Goal: Task Accomplishment & Management: Manage account settings

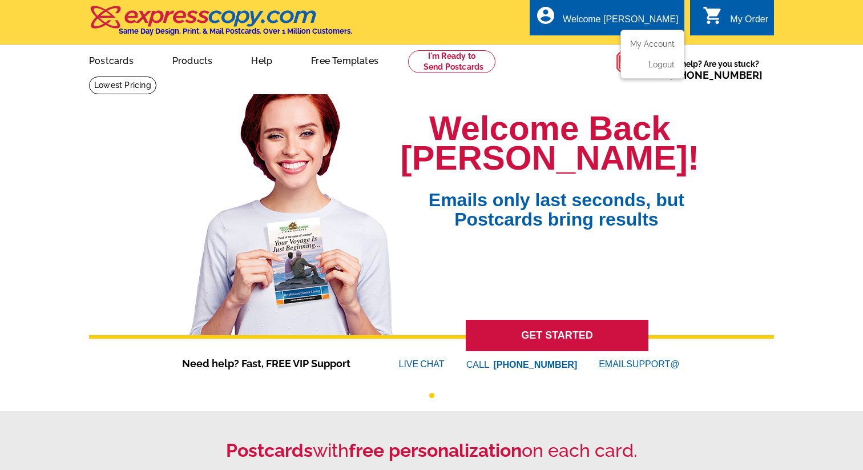
click at [628, 3] on div "account_circle Welcome Carlee My Account Logout" at bounding box center [607, 17] width 154 height 36
click at [647, 41] on link "My Account" at bounding box center [650, 44] width 49 height 10
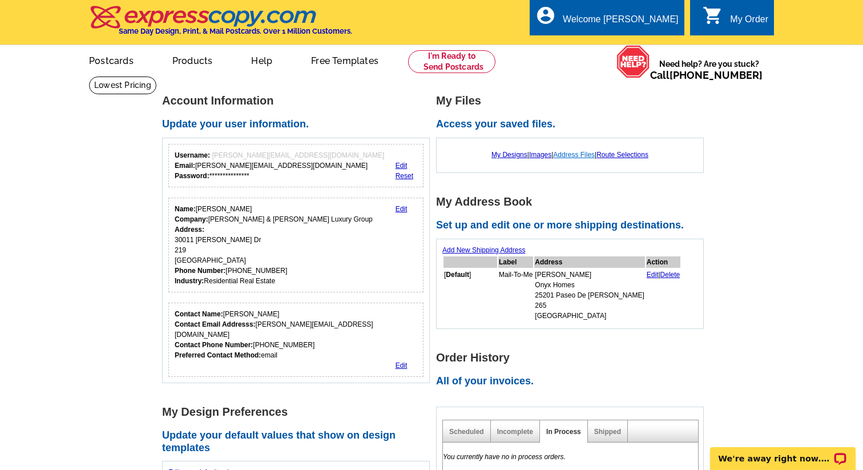
click at [575, 154] on link "Address Files" at bounding box center [574, 155] width 42 height 8
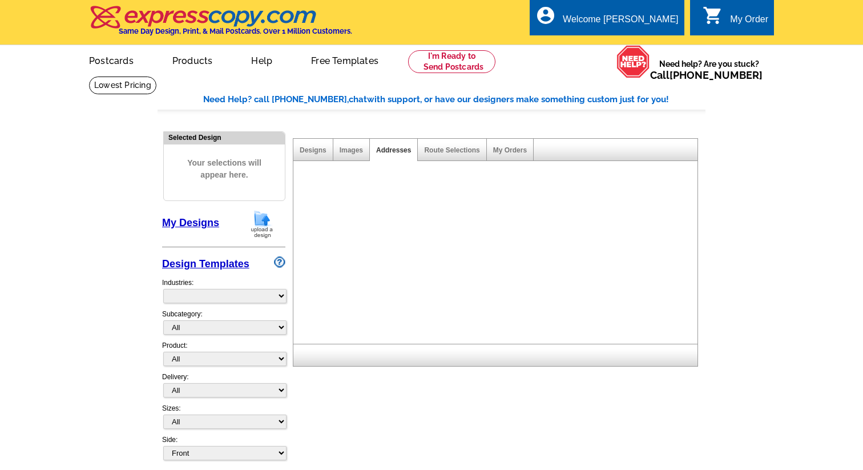
select select "785"
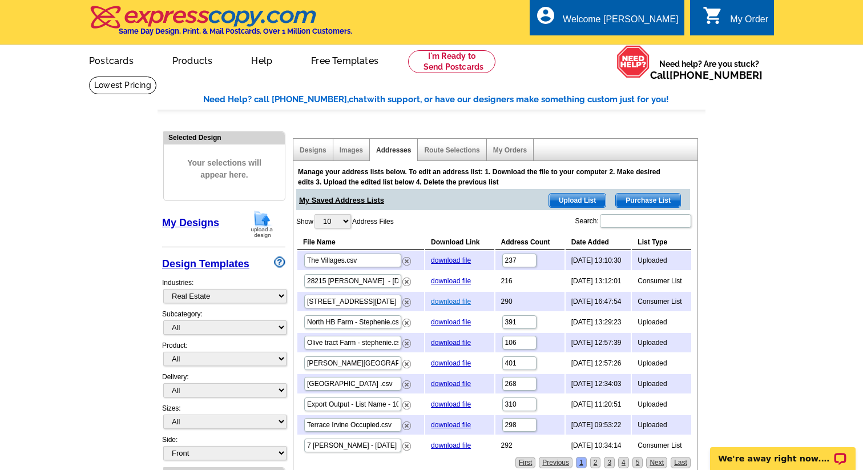
click at [459, 298] on link "download file" at bounding box center [451, 301] width 40 height 8
